Goal: Task Accomplishment & Management: Complete application form

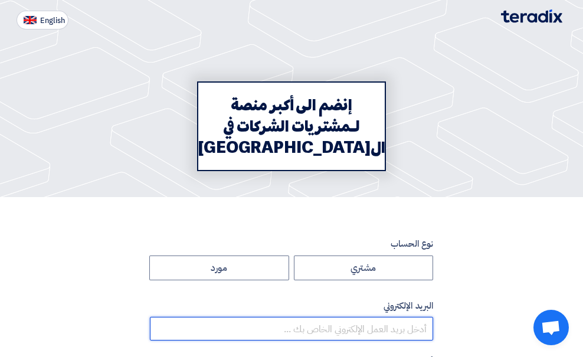
click at [433, 317] on input "email" at bounding box center [291, 329] width 283 height 24
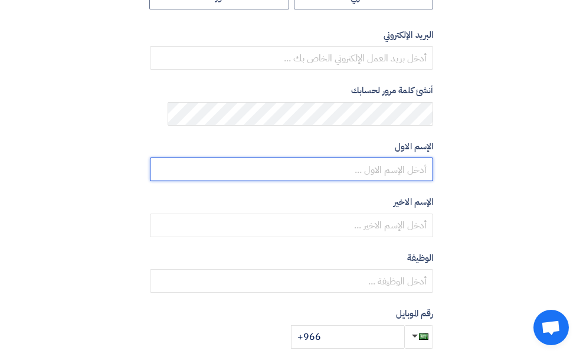
scroll to position [290, 0]
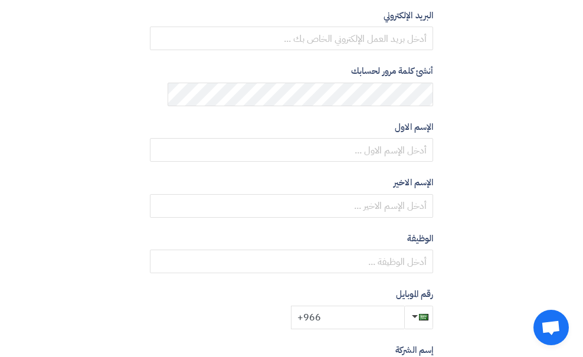
click at [404, 306] on input "+966" at bounding box center [347, 318] width 113 height 24
type input "[PHONE_NUMBER]"
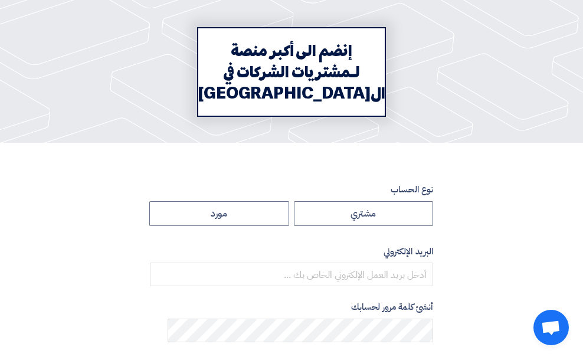
scroll to position [0, 0]
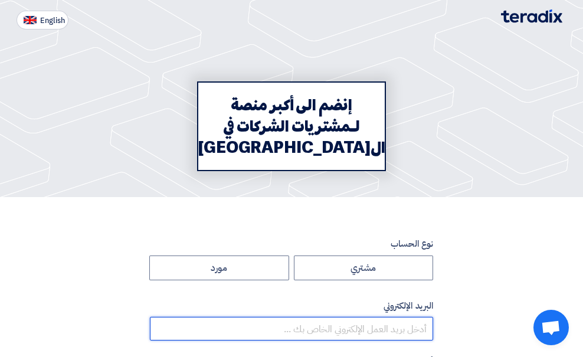
click at [433, 317] on input "email" at bounding box center [291, 329] width 283 height 24
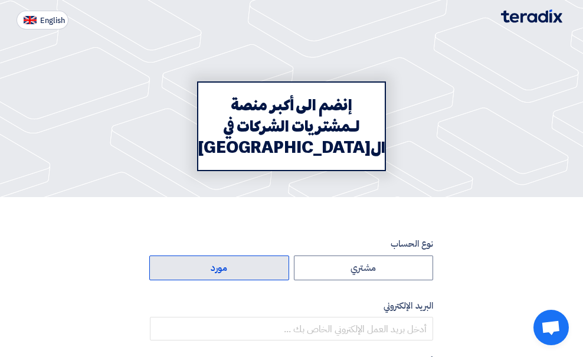
click at [289, 255] on label "مورد" at bounding box center [219, 267] width 140 height 25
click at [288, 256] on input "مورد" at bounding box center [219, 268] width 139 height 24
radio input "true"
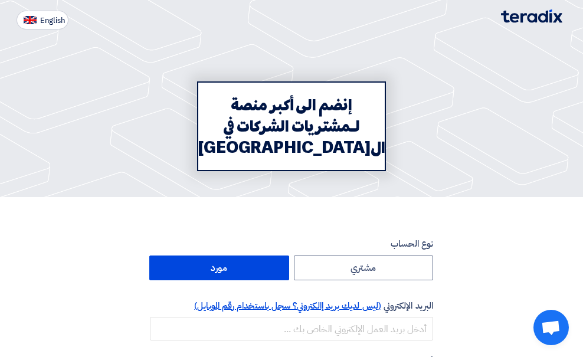
click at [379, 299] on span "(ليس لديك بريد إالكتروني؟ سجل باستخدام رقم الموبايل)" at bounding box center [287, 305] width 187 height 13
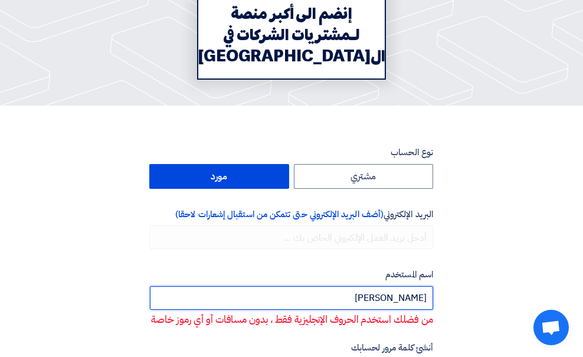
scroll to position [118, 0]
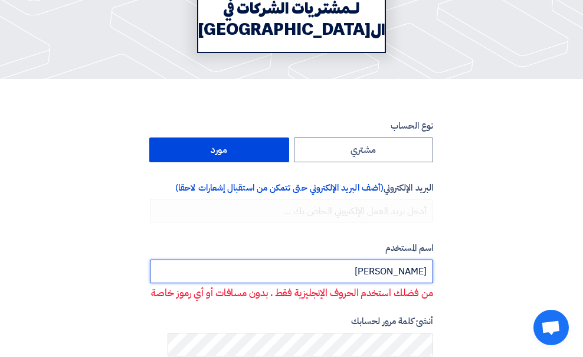
type input "[PERSON_NAME]"
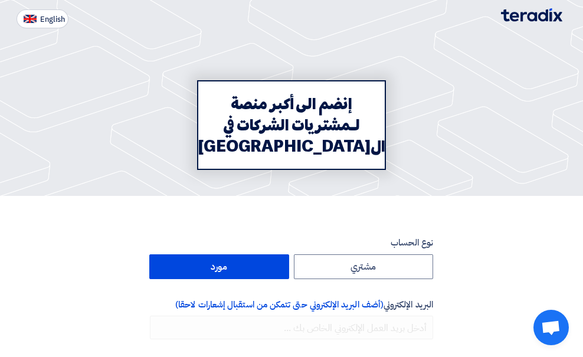
scroll to position [0, 0]
